Goal: Transaction & Acquisition: Download file/media

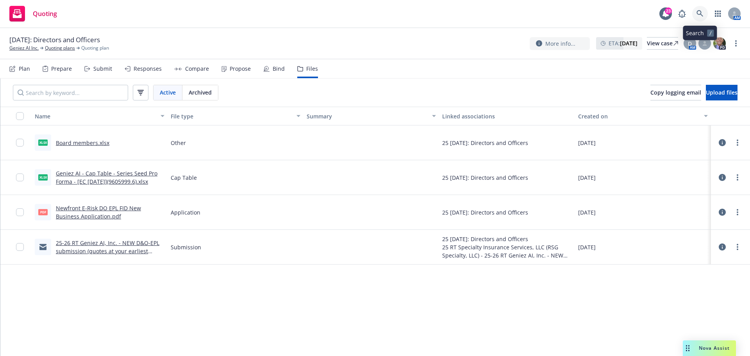
click at [696, 14] on link at bounding box center [700, 14] width 16 height 16
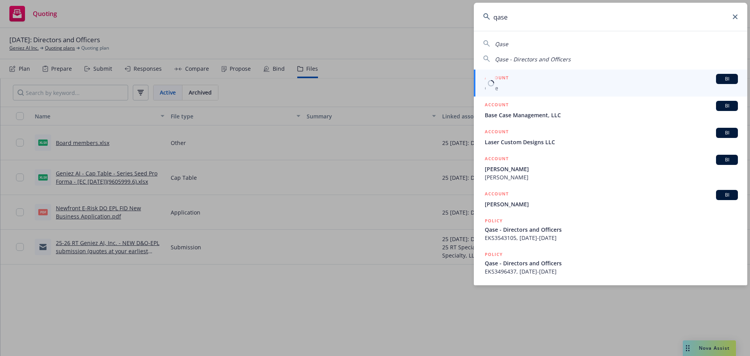
type input "qase"
click at [506, 92] on span "Qase" at bounding box center [611, 88] width 253 height 8
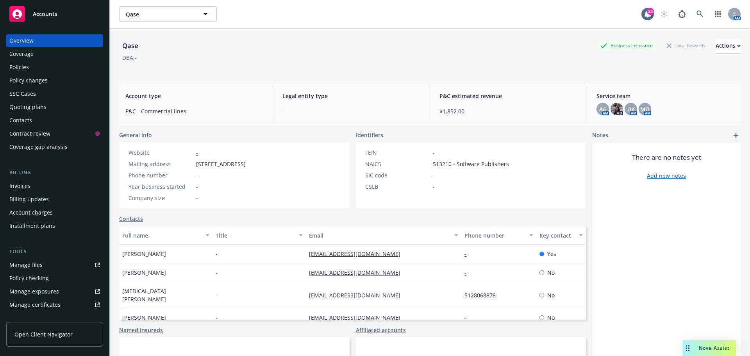
click at [27, 261] on div "Manage files" at bounding box center [25, 265] width 33 height 12
click at [696, 14] on icon at bounding box center [699, 14] width 7 height 7
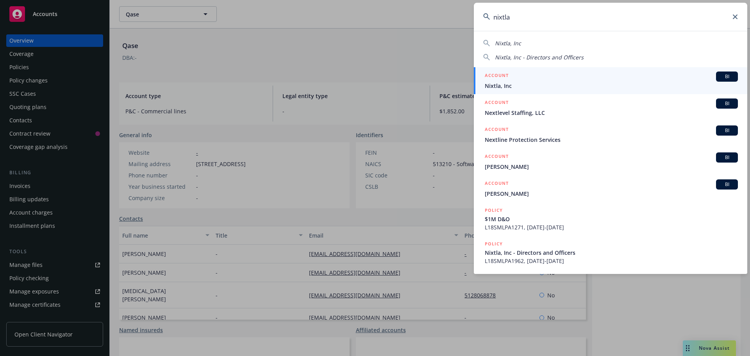
type input "nixtla"
click at [504, 85] on span "Nixtla, Inc" at bounding box center [611, 86] width 253 height 8
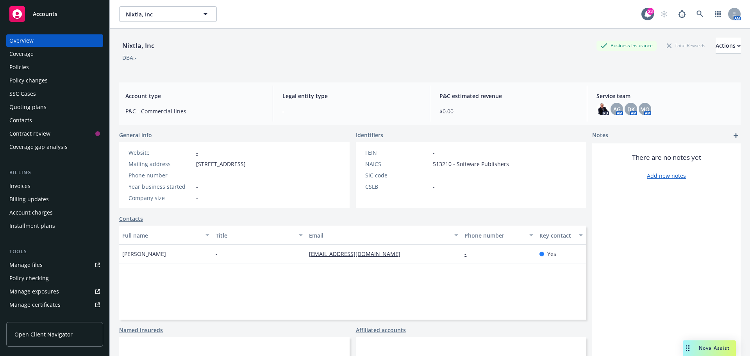
click at [26, 69] on div "Policies" at bounding box center [19, 67] width 20 height 12
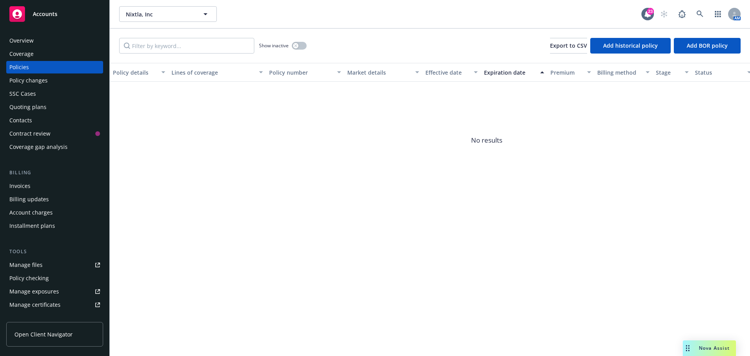
click at [23, 56] on div "Coverage" at bounding box center [21, 54] width 24 height 12
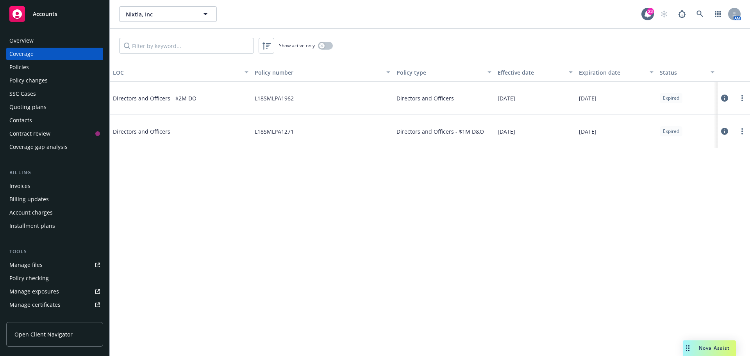
click at [26, 265] on div "Manage files" at bounding box center [25, 265] width 33 height 12
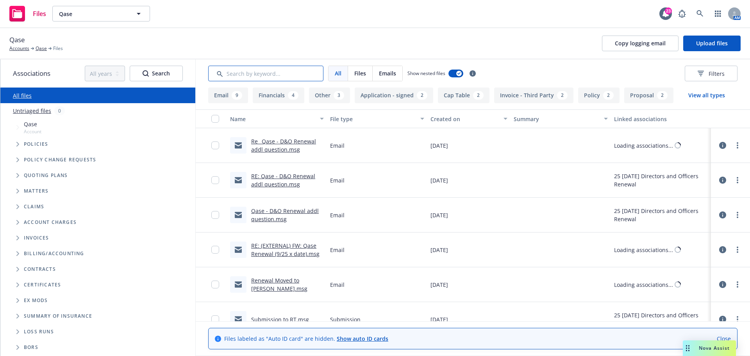
click at [287, 76] on input "Search by keyword..." at bounding box center [265, 74] width 115 height 16
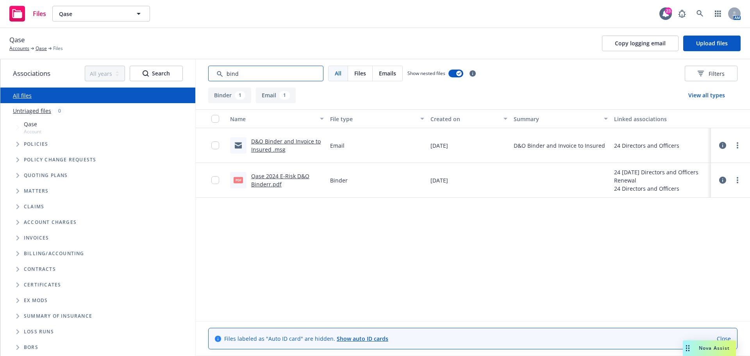
type input "bind"
click at [275, 174] on link "Qase 2024 E-Risk D&O Binderr.pdf" at bounding box center [280, 180] width 58 height 16
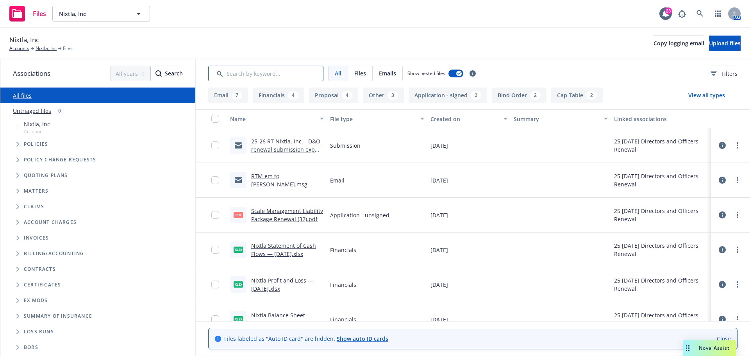
click at [258, 76] on input "Search by keyword..." at bounding box center [265, 74] width 115 height 16
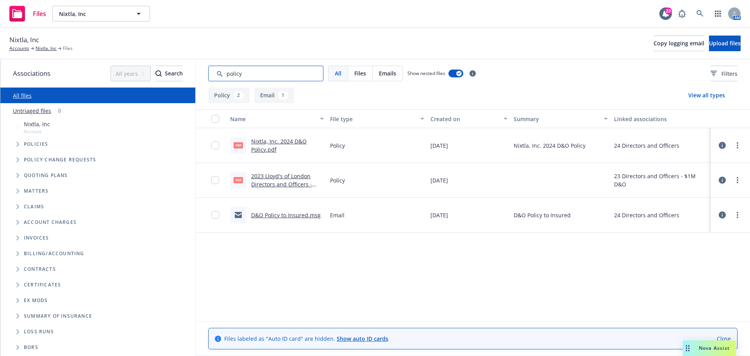
type input "policy"
click at [214, 145] on input "checkbox" at bounding box center [215, 145] width 8 height 8
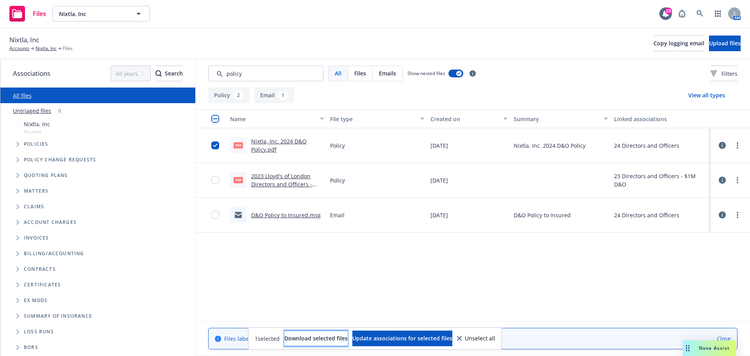
click at [326, 333] on button "Download selected files" at bounding box center [315, 338] width 63 height 16
